Goal: Download file/media

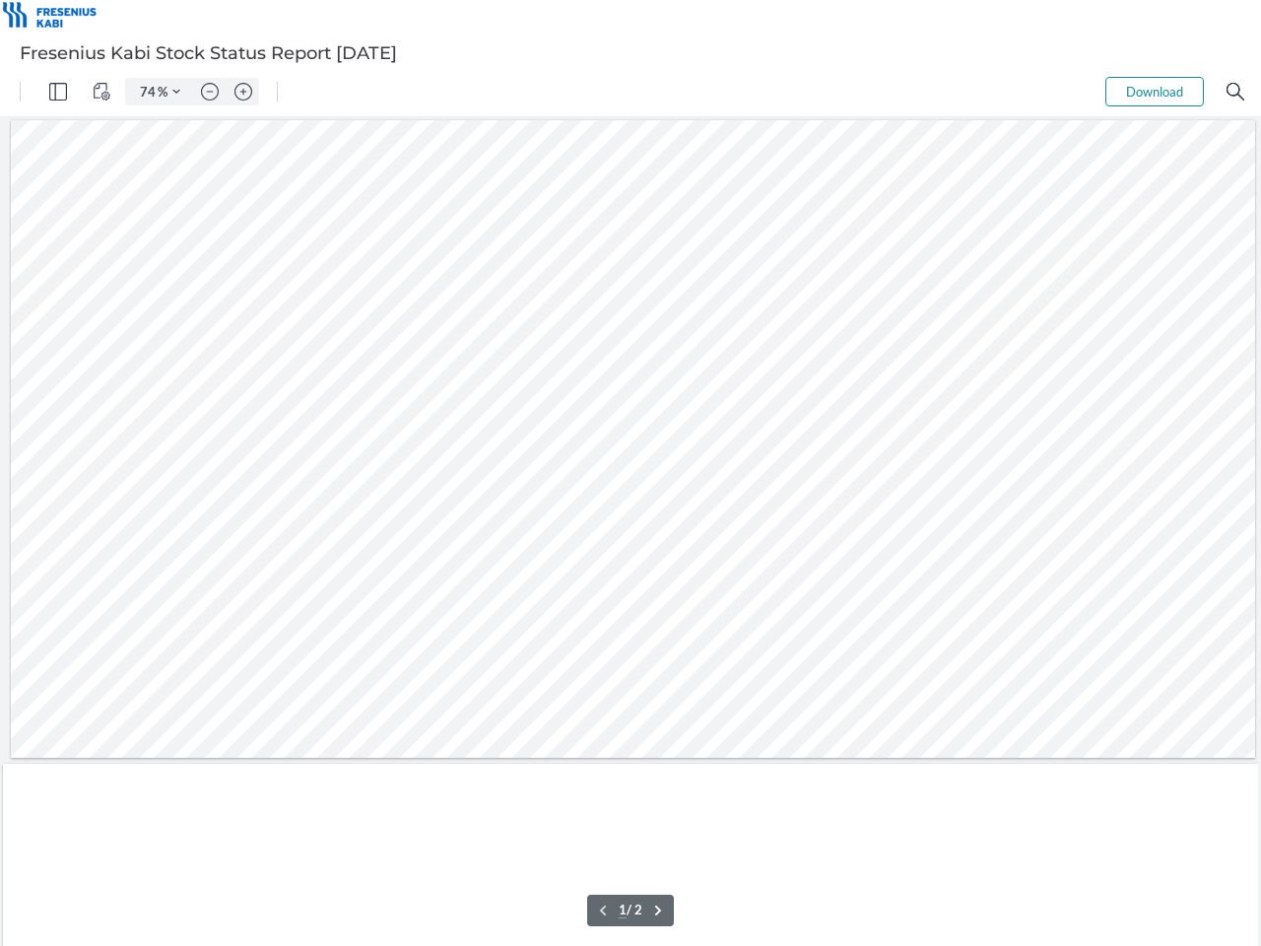
scroll to position [0, 4]
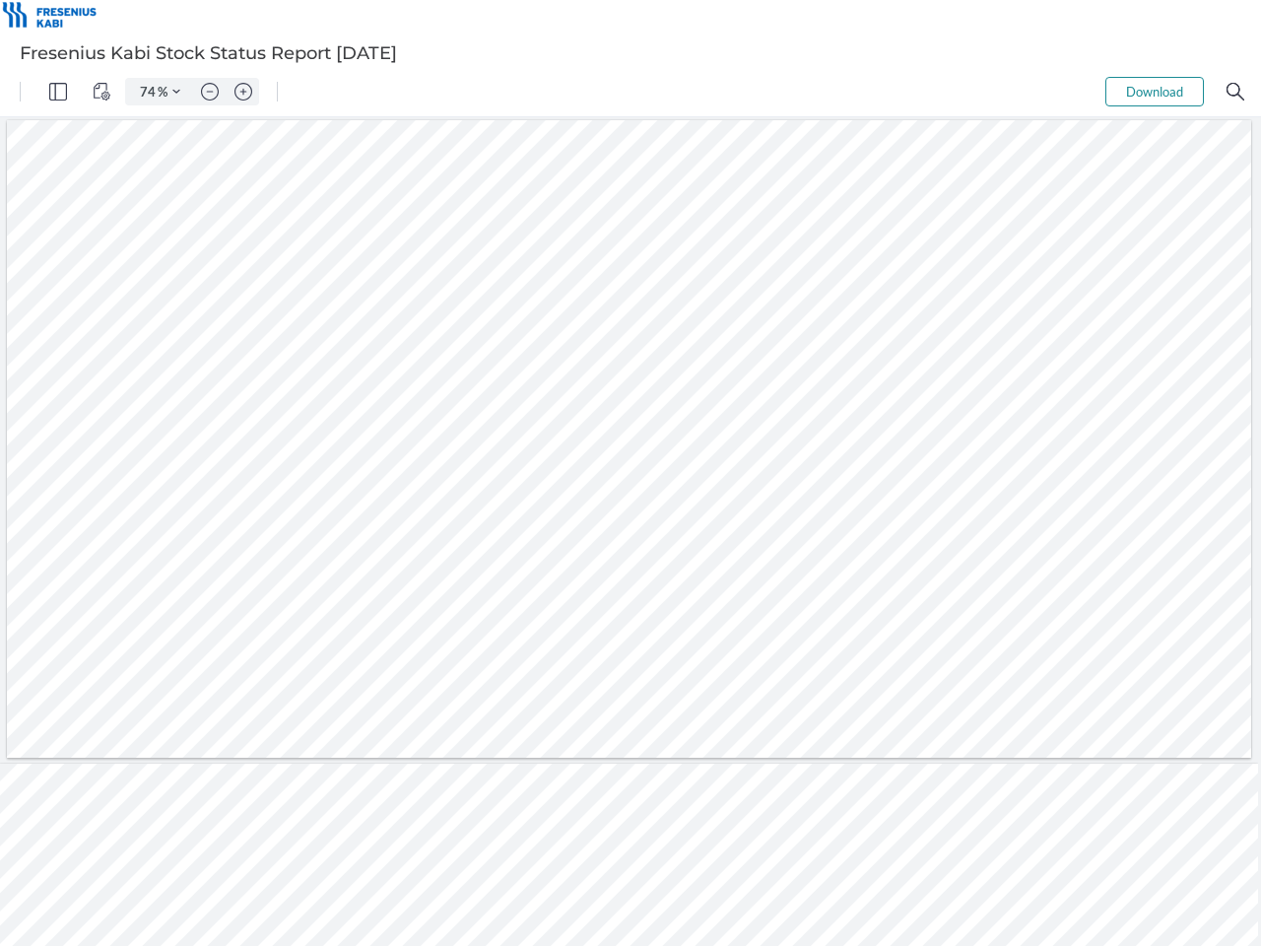
click at [58, 92] on img "Panel" at bounding box center [58, 92] width 18 height 18
click at [101, 92] on img "View Controls" at bounding box center [102, 92] width 18 height 18
click at [149, 92] on input "74" at bounding box center [144, 92] width 28 height 18
click at [176, 92] on img "Zoom Controls" at bounding box center [176, 92] width 8 height 8
click at [210, 92] on img "Zoom out" at bounding box center [210, 92] width 18 height 18
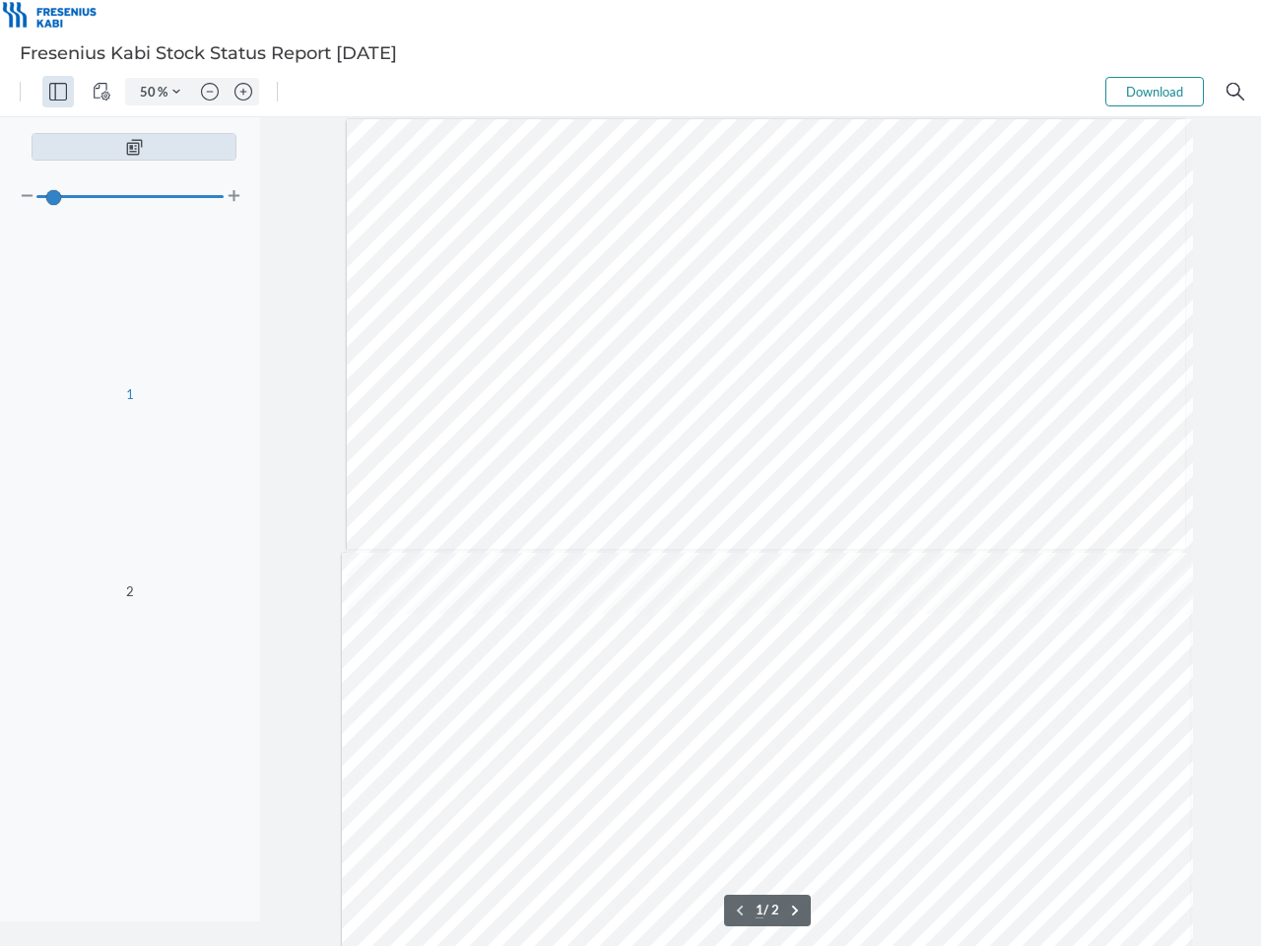
click at [243, 92] on img "Zoom in" at bounding box center [243, 92] width 18 height 18
type input "58"
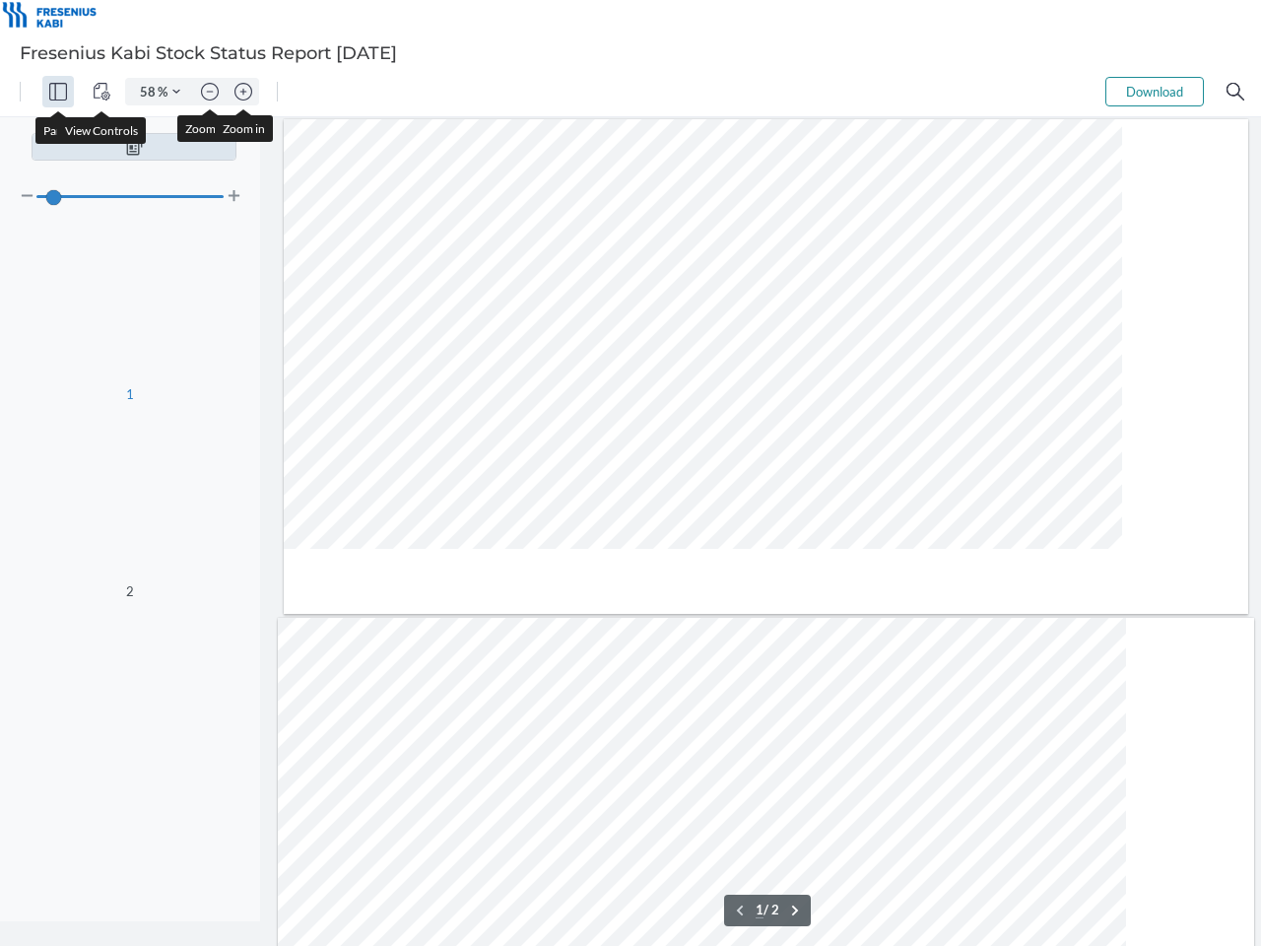
click at [1154, 92] on button "Download" at bounding box center [1154, 92] width 98 height 30
